Goal: Task Accomplishment & Management: Manage account settings

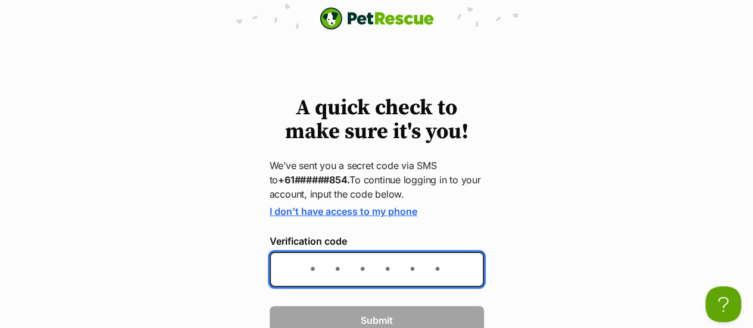
click at [309, 266] on input "Verification code" at bounding box center [377, 269] width 214 height 35
type input "137665"
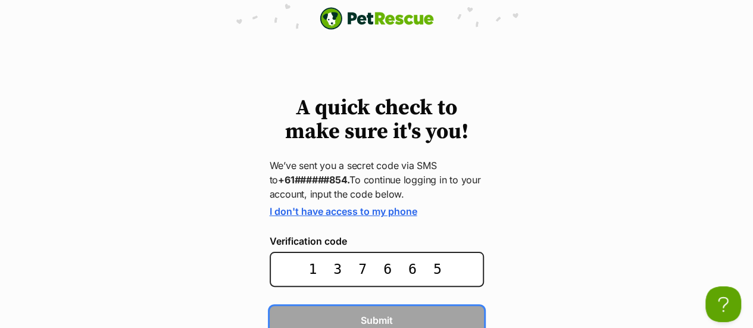
scroll to position [6, 0]
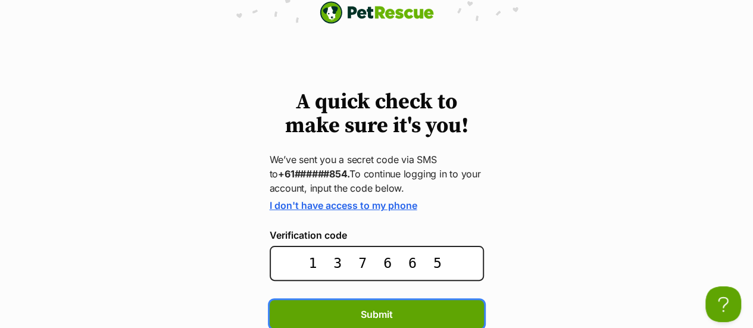
click at [270, 300] on button "Submit" at bounding box center [377, 314] width 214 height 29
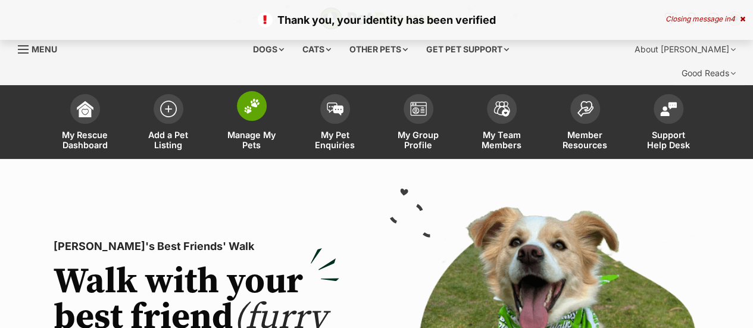
click at [254, 130] on span "Manage My Pets" at bounding box center [252, 140] width 54 height 20
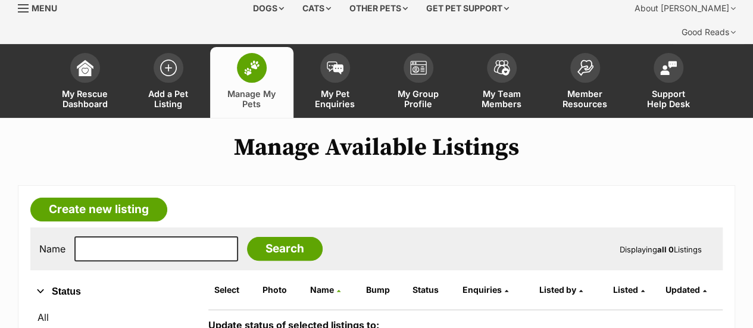
scroll to position [46, 0]
